Goal: Check status: Check status

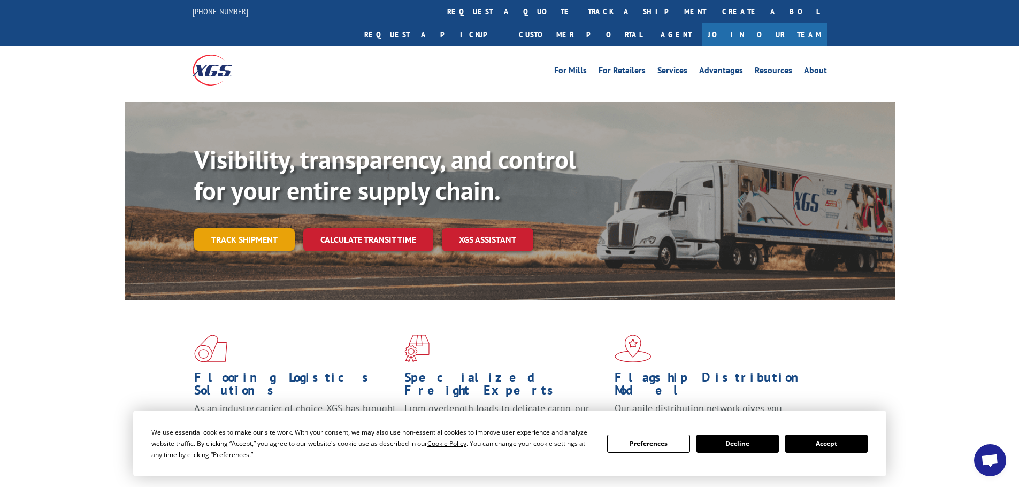
click at [246, 228] on link "Track shipment" at bounding box center [244, 239] width 101 height 22
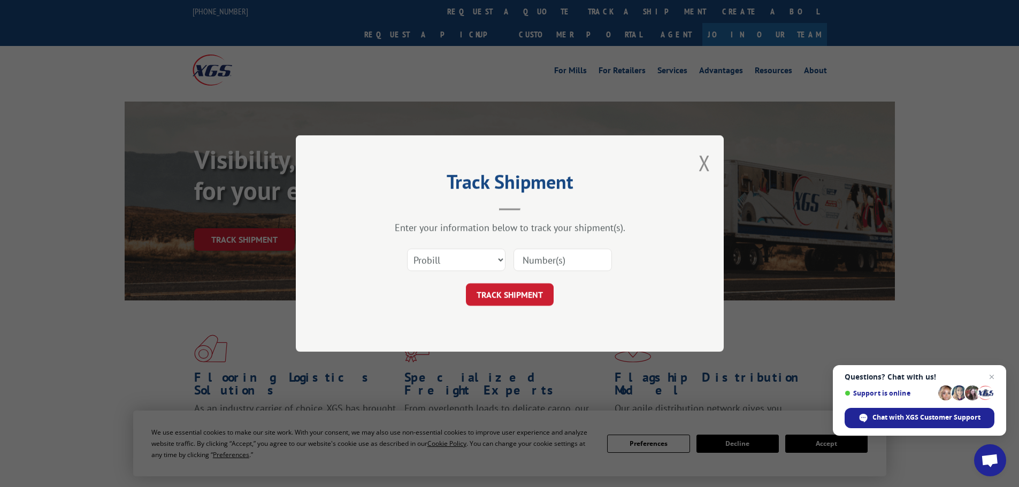
click at [535, 262] on input at bounding box center [562, 260] width 98 height 22
type input "17633577"
click button "TRACK SHIPMENT" at bounding box center [510, 294] width 88 height 22
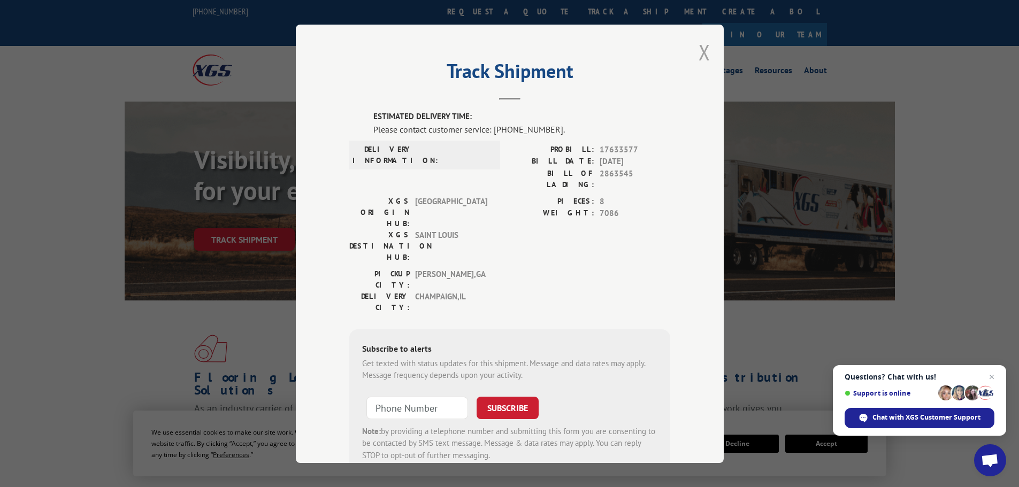
click at [698, 58] on button "Close modal" at bounding box center [704, 52] width 12 height 28
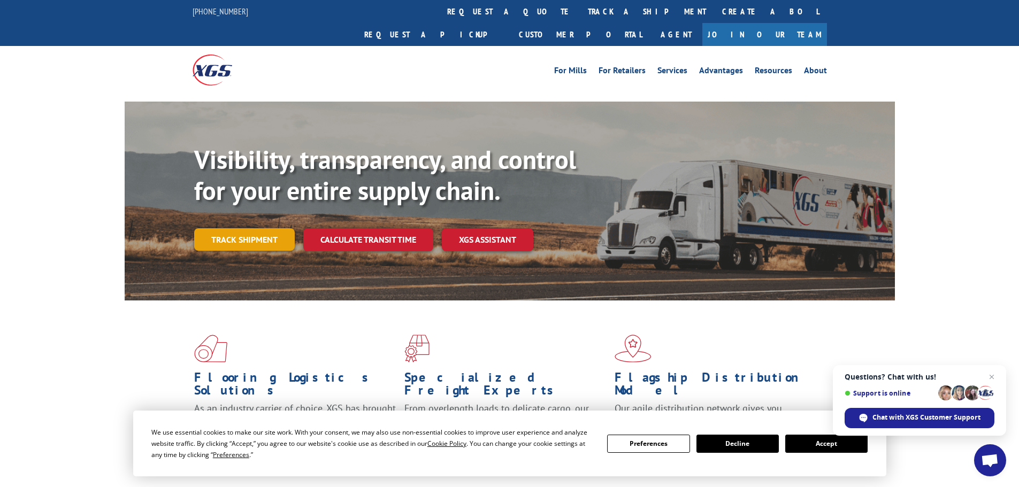
click at [209, 228] on link "Track shipment" at bounding box center [244, 239] width 101 height 22
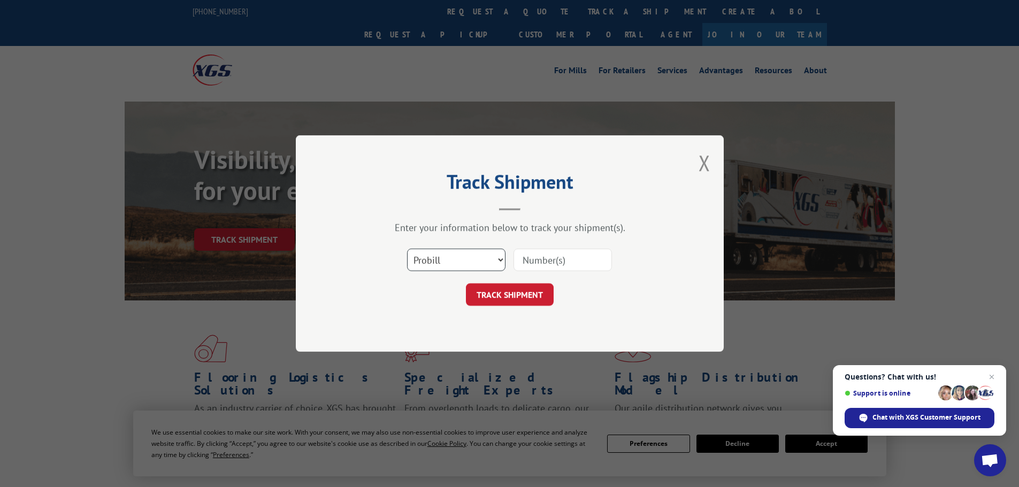
click at [473, 266] on select "Select category... Probill BOL PO" at bounding box center [456, 260] width 98 height 22
select select "bol"
click at [407, 249] on select "Select category... Probill BOL PO" at bounding box center [456, 260] width 98 height 22
click at [528, 267] on input at bounding box center [562, 260] width 98 height 22
type input "2863545"
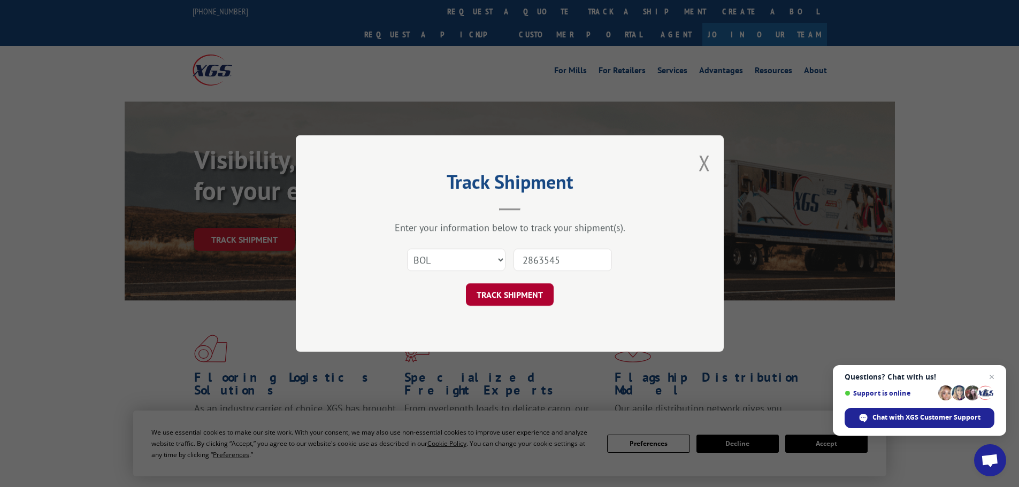
click at [516, 296] on button "TRACK SHIPMENT" at bounding box center [510, 294] width 88 height 22
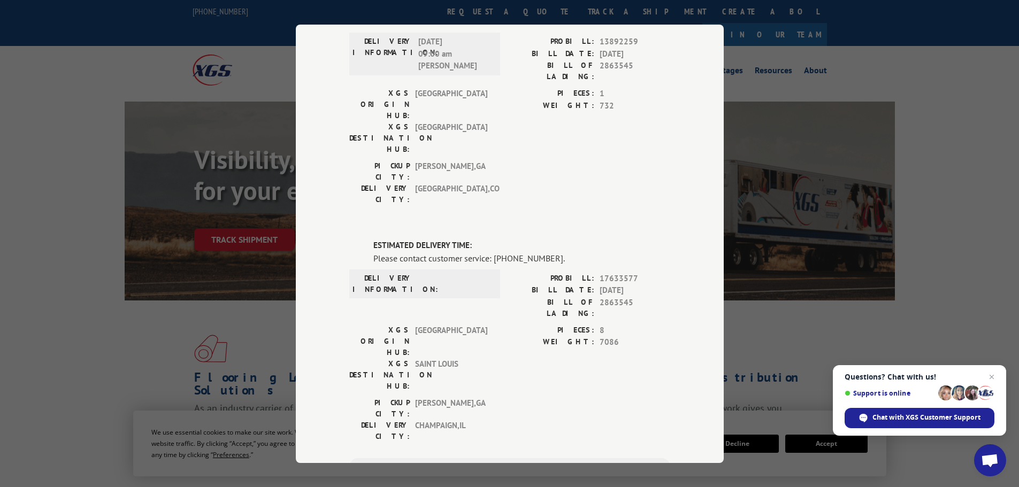
scroll to position [160, 0]
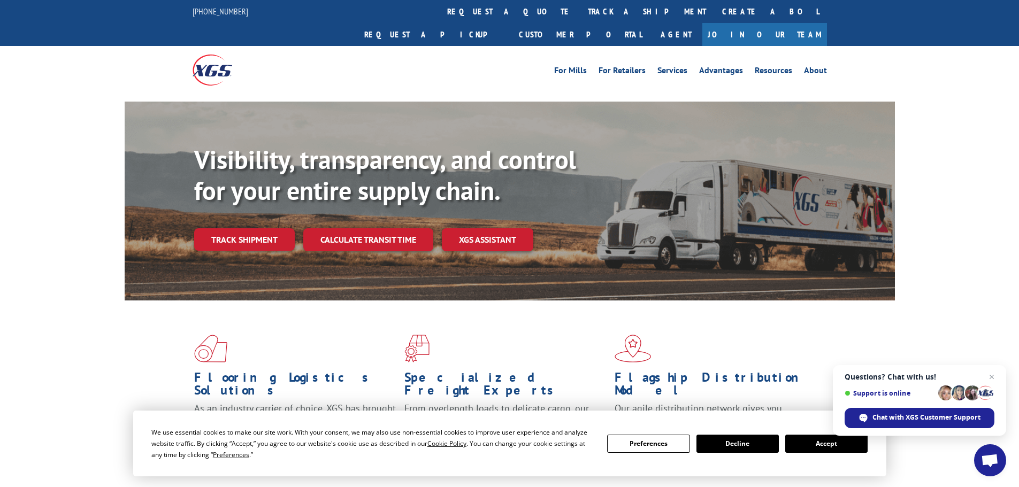
click at [268, 201] on div "Visibility, transparency, and control for your entire supply chain. Track shipm…" at bounding box center [544, 218] width 700 height 149
click at [267, 228] on link "Track shipment" at bounding box center [244, 239] width 101 height 22
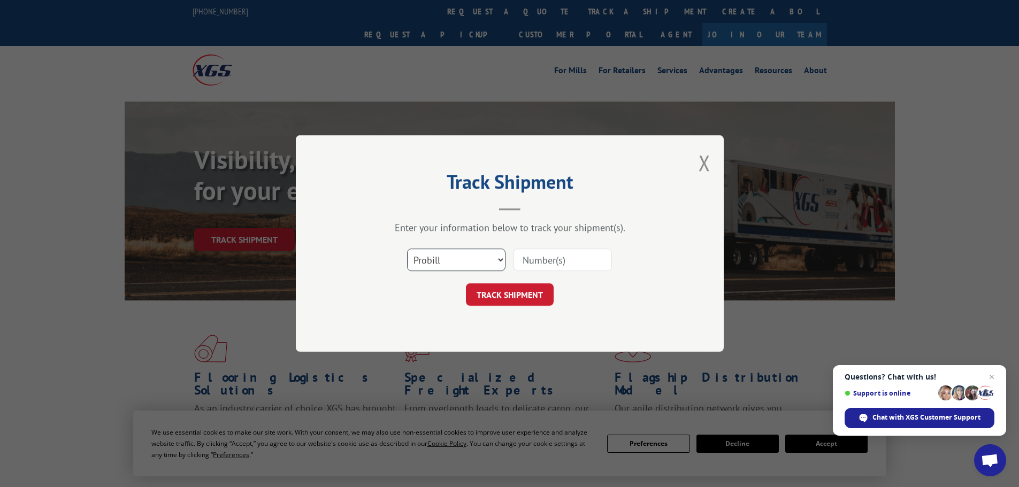
click at [458, 264] on select "Select category... Probill BOL PO" at bounding box center [456, 260] width 98 height 22
select select "bol"
click at [407, 249] on select "Select category... Probill BOL PO" at bounding box center [456, 260] width 98 height 22
click at [571, 251] on input at bounding box center [562, 260] width 98 height 22
type input "2863545"
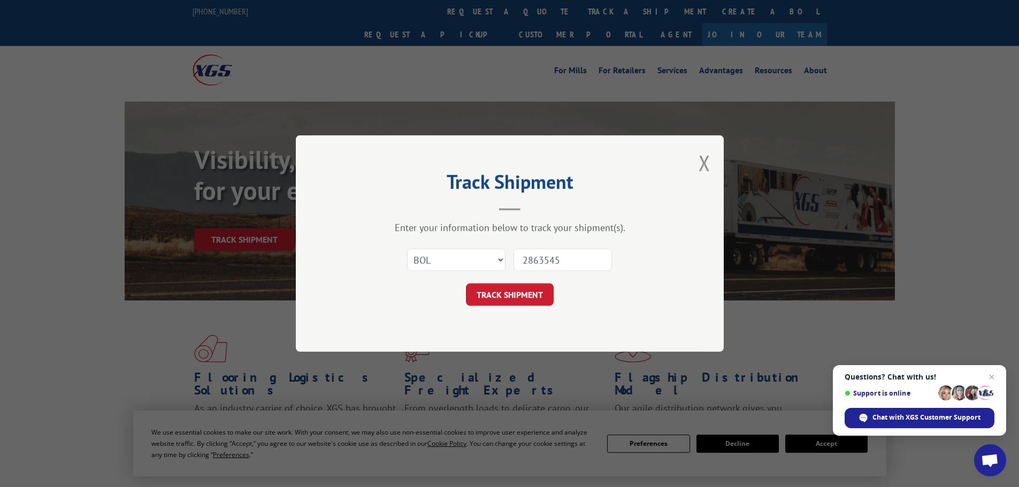
click button "TRACK SHIPMENT" at bounding box center [510, 294] width 88 height 22
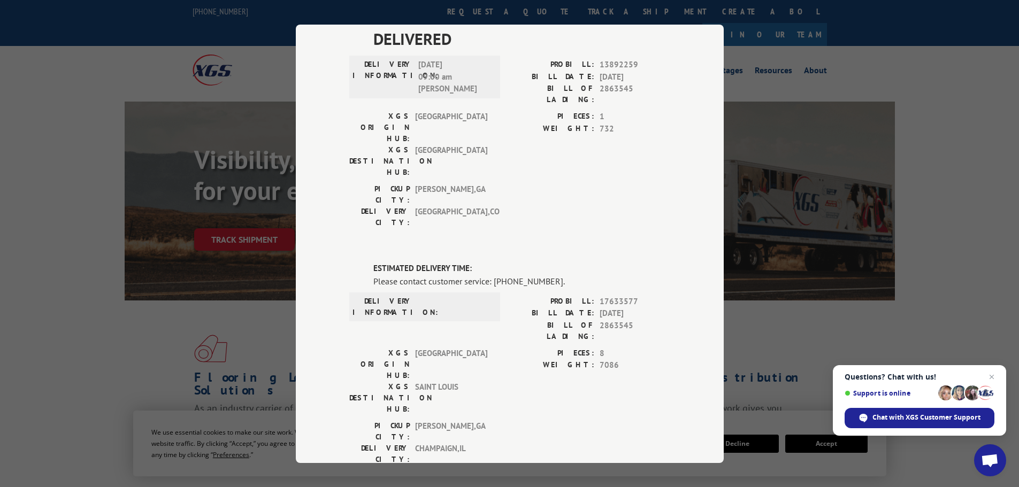
scroll to position [102, 0]
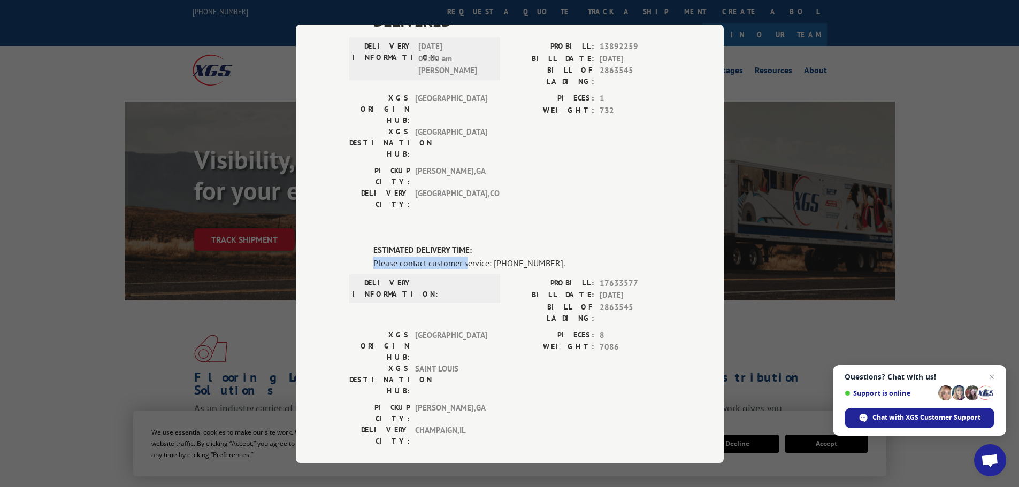
drag, startPoint x: 466, startPoint y: 219, endPoint x: 368, endPoint y: 218, distance: 97.9
click at [368, 244] on div "ESTIMATED DELIVERY TIME: Please contact customer service: [PHONE_NUMBER]. DELIV…" at bounding box center [509, 426] width 321 height 364
click at [472, 244] on div "ESTIMATED DELIVERY TIME: Please contact customer service: [PHONE_NUMBER]. DELIV…" at bounding box center [509, 426] width 321 height 364
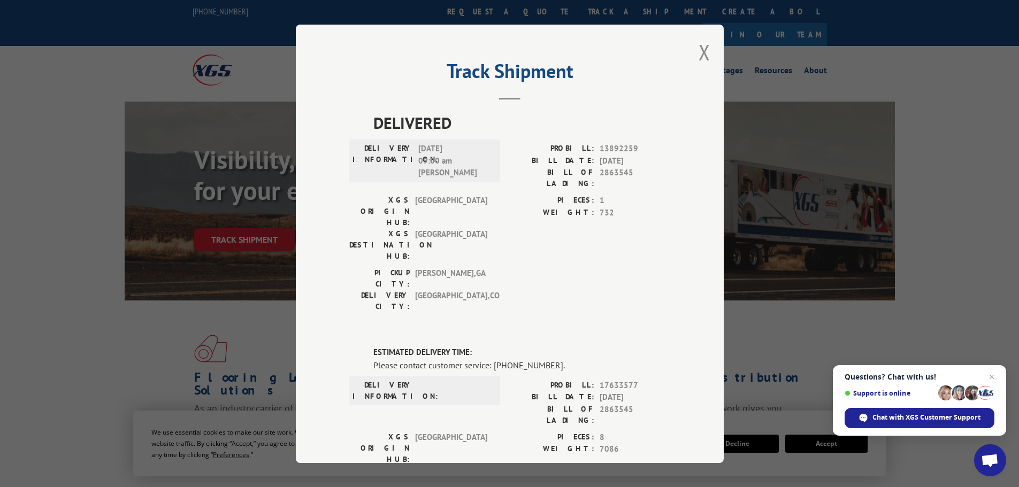
scroll to position [53, 0]
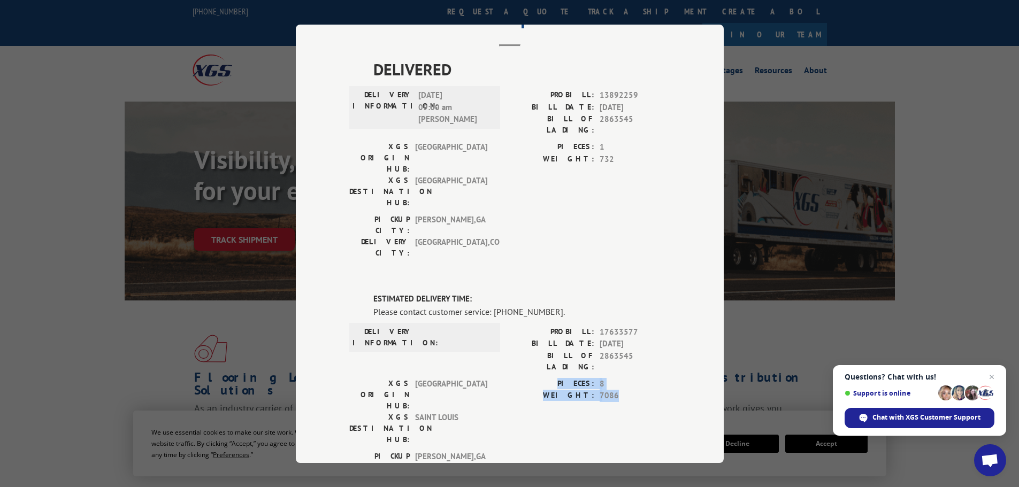
drag, startPoint x: 614, startPoint y: 339, endPoint x: 563, endPoint y: 327, distance: 52.8
click at [563, 377] on div "PIECES: 8 WEIGHT: 7086" at bounding box center [590, 389] width 160 height 24
click at [614, 450] on div "PICKUP CITY: [GEOGRAPHIC_DATA] , [GEOGRAPHIC_DATA]: [GEOGRAPHIC_DATA] , [GEOGRA…" at bounding box center [509, 475] width 321 height 50
click at [777, 334] on div "Track Shipment DELIVERED DELIVERY INFORMATION: [DATE] 09:00 am [PERSON_NAME]: 1…" at bounding box center [509, 243] width 1019 height 487
